Goal: Go to known website: Go to known website

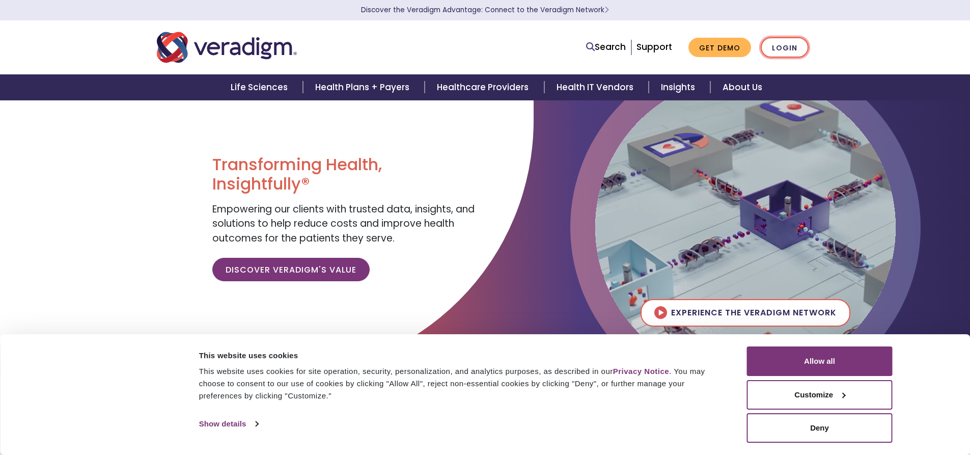
click at [783, 44] on link "Login" at bounding box center [785, 47] width 48 height 21
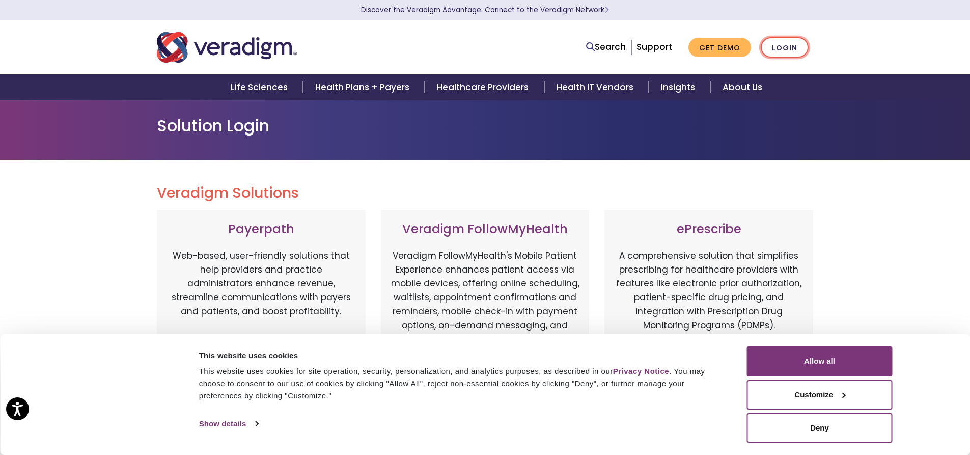
click at [796, 49] on link "Login" at bounding box center [785, 47] width 48 height 21
click at [835, 365] on button "Allow all" at bounding box center [820, 361] width 146 height 30
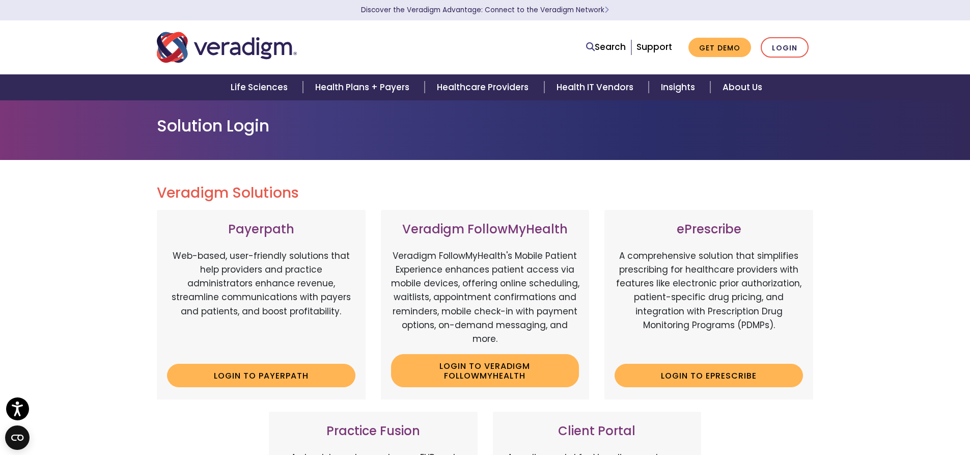
click at [234, 51] on img "Veradigm logo" at bounding box center [227, 48] width 140 height 34
